Goal: Entertainment & Leisure: Consume media (video, audio)

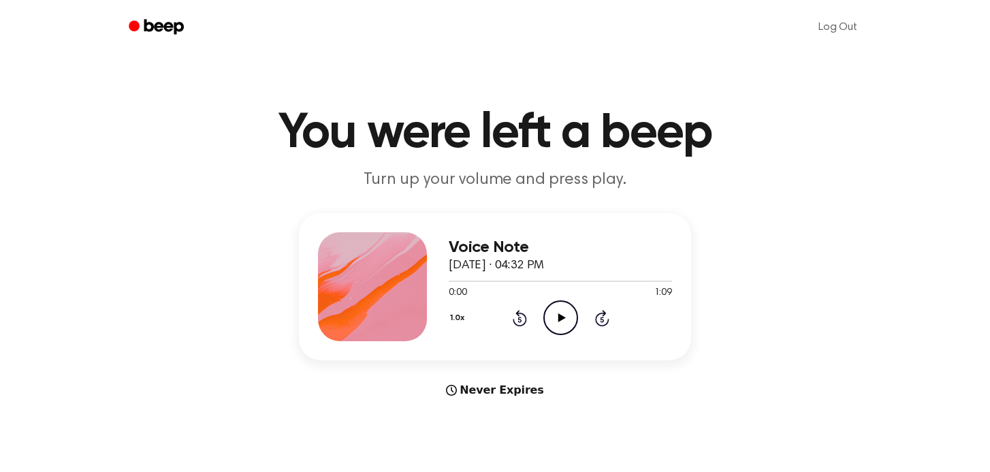
click at [559, 306] on icon "Play Audio" at bounding box center [560, 317] width 35 height 35
click at [393, 288] on div at bounding box center [372, 286] width 109 height 109
click at [398, 302] on div at bounding box center [372, 286] width 109 height 109
click at [386, 283] on div at bounding box center [372, 286] width 109 height 109
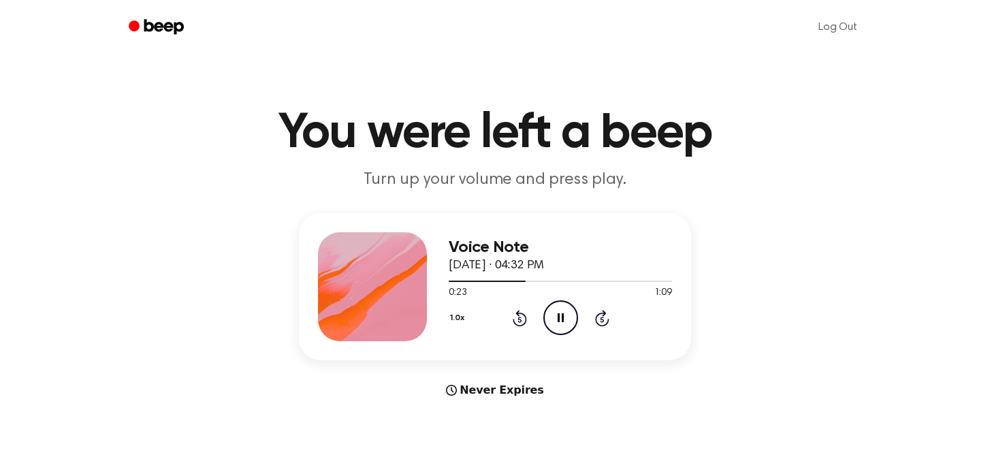
click at [545, 386] on div "Never Expires" at bounding box center [495, 390] width 392 height 16
drag, startPoint x: 536, startPoint y: 385, endPoint x: 449, endPoint y: 385, distance: 87.1
click at [449, 385] on div "Never Expires" at bounding box center [495, 390] width 392 height 16
click at [457, 319] on button "1.0x" at bounding box center [459, 317] width 20 height 23
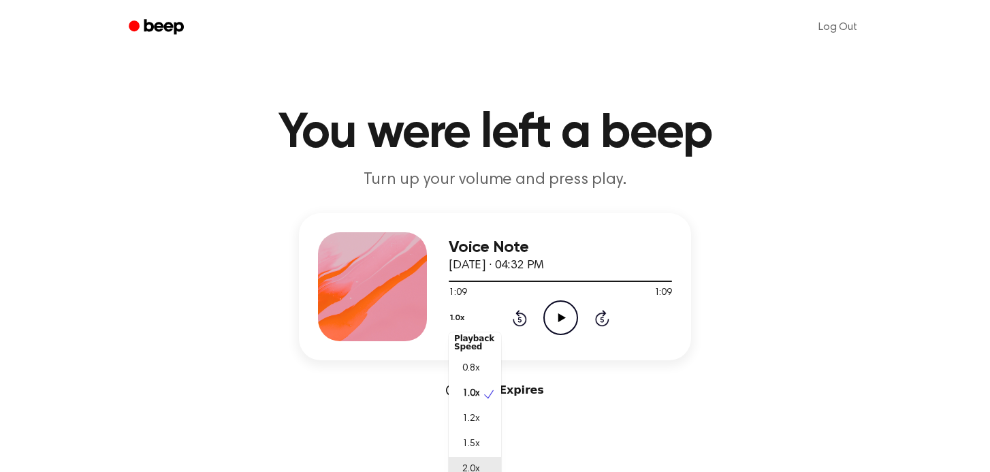
click at [467, 468] on div "2.0x" at bounding box center [475, 469] width 52 height 25
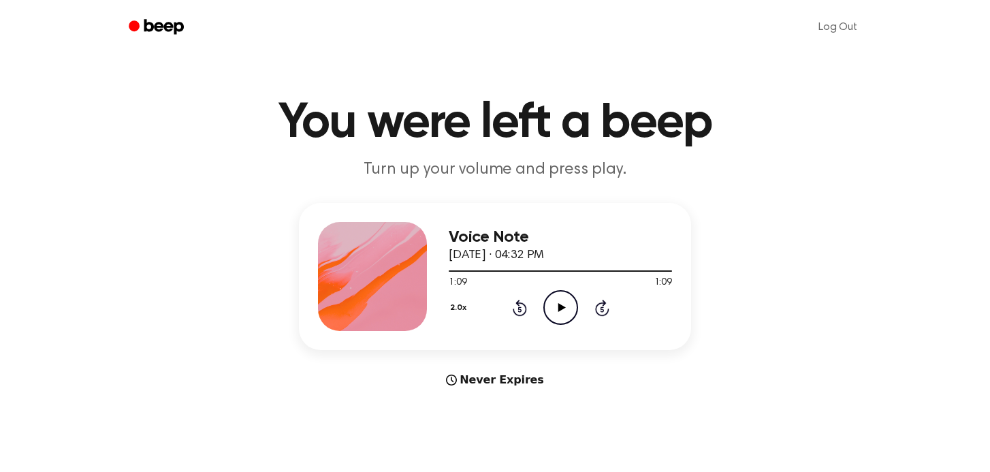
click at [553, 306] on icon "Play Audio" at bounding box center [560, 307] width 35 height 35
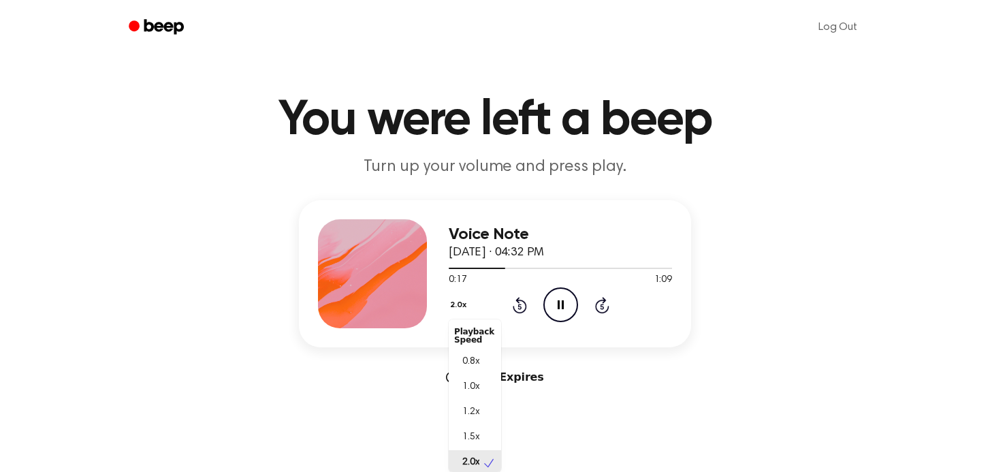
click at [460, 305] on button "2.0x" at bounding box center [460, 304] width 22 height 23
click at [626, 416] on main "You were left a beep Turn up your volume and press play. Voice Note [DATE] · 04…" at bounding box center [495, 393] width 990 height 813
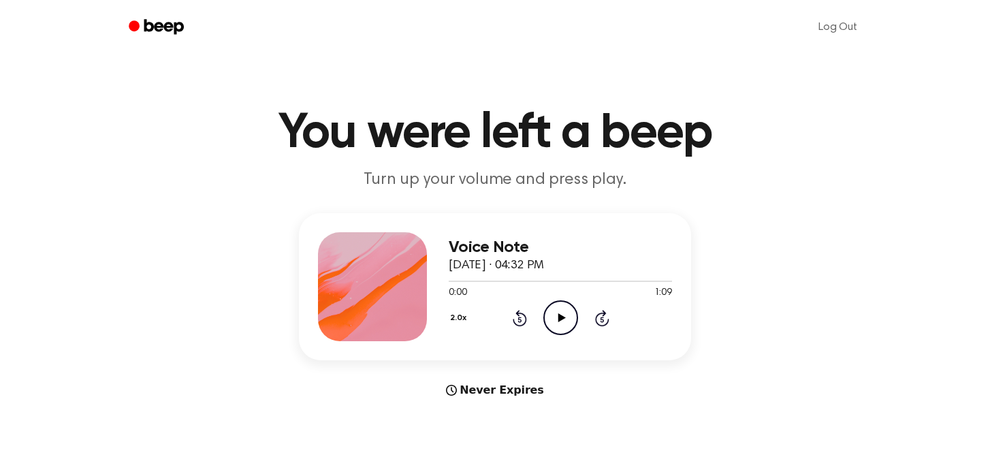
click at [564, 317] on icon at bounding box center [561, 317] width 7 height 9
